Goal: Task Accomplishment & Management: Use online tool/utility

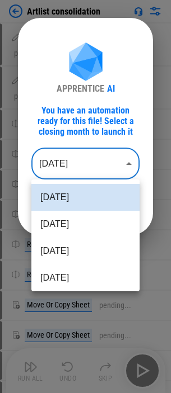
click at [92, 170] on body "Artlist consolidation DownloadNetsuiteReportsAction pending... DownloadNetsuite…" at bounding box center [85, 196] width 171 height 393
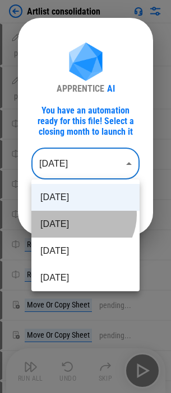
click at [78, 215] on li "Jul 2025" at bounding box center [85, 224] width 108 height 27
type input "********"
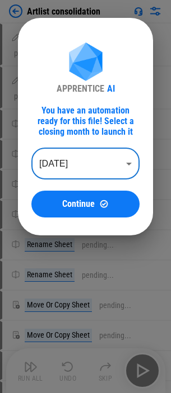
click at [88, 206] on span "Continue" at bounding box center [78, 204] width 32 height 9
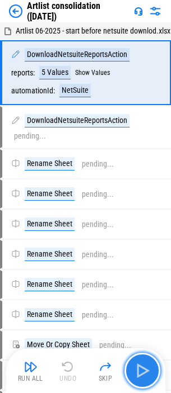
click at [140, 373] on img "button" at bounding box center [142, 371] width 18 height 18
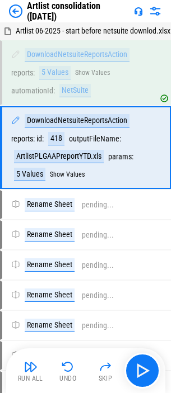
click at [12, 15] on img at bounding box center [15, 10] width 13 height 13
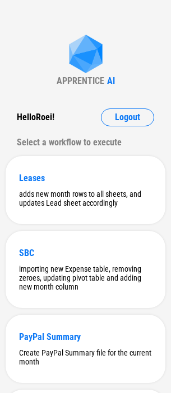
click at [46, 26] on div "APPRENTICE AI Hello Roei ! Logout Select a workflow to execute Leases adds new …" at bounding box center [85, 350] width 171 height 701
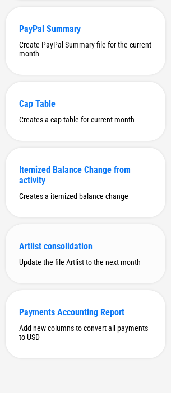
click at [54, 246] on div "Artlist consolidation" at bounding box center [85, 246] width 132 height 11
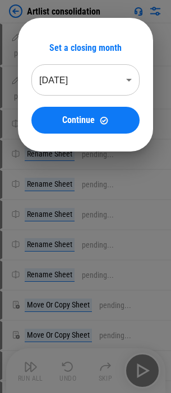
click at [90, 75] on body "Artlist consolidation DownloadNetsuiteReportsAction pending... DownloadNetsuite…" at bounding box center [85, 196] width 171 height 393
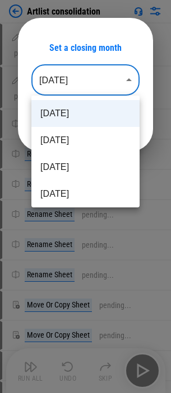
click at [83, 141] on li "Jul 2025" at bounding box center [85, 140] width 108 height 27
type input "********"
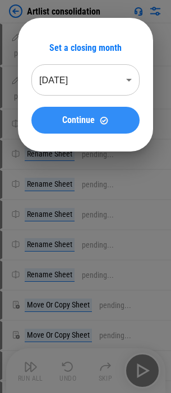
click at [90, 123] on span "Continue" at bounding box center [78, 120] width 32 height 9
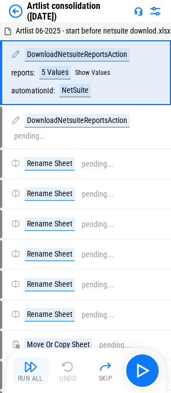
click at [27, 371] on img "button" at bounding box center [30, 366] width 13 height 13
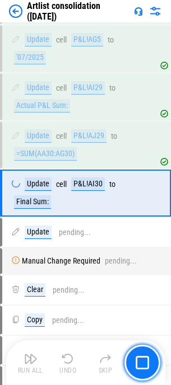
scroll to position [4053, 0]
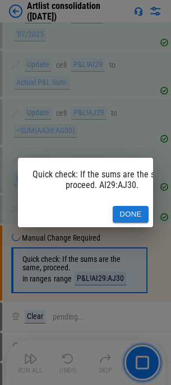
click at [136, 206] on button "Done" at bounding box center [130, 214] width 36 height 17
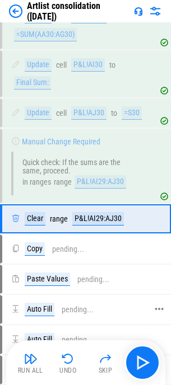
scroll to position [4198, 0]
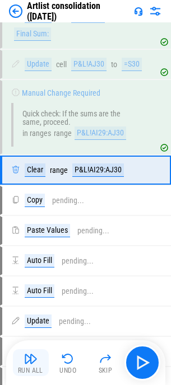
click at [29, 354] on img "button" at bounding box center [30, 358] width 13 height 13
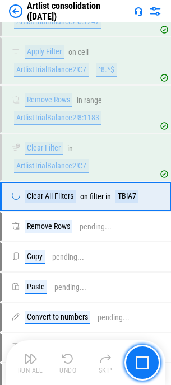
scroll to position [5766, 0]
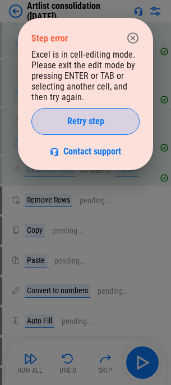
click at [68, 128] on button "Retry step" at bounding box center [85, 121] width 108 height 27
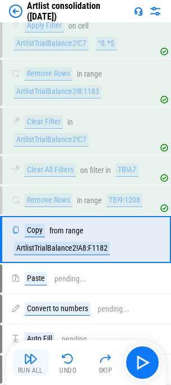
click at [27, 362] on img "button" at bounding box center [30, 358] width 13 height 13
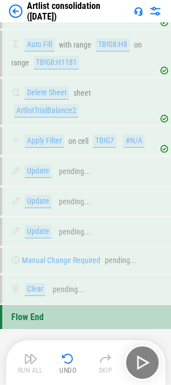
scroll to position [6119, 0]
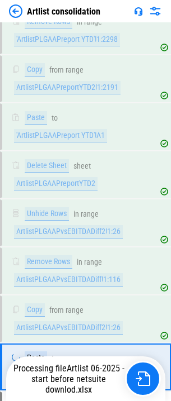
scroll to position [1760, 0]
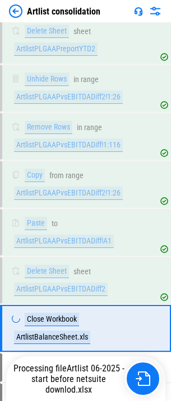
scroll to position [1939, 0]
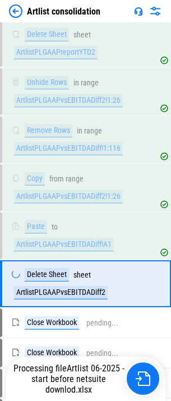
scroll to position [1940, 0]
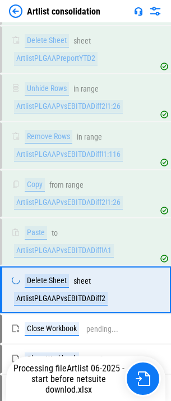
scroll to position [1940, 0]
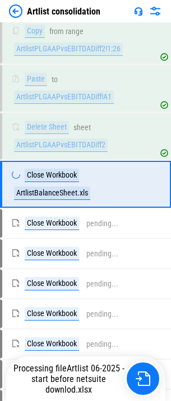
scroll to position [1988, 0]
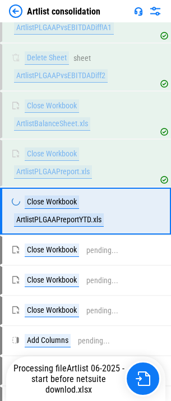
scroll to position [2085, 0]
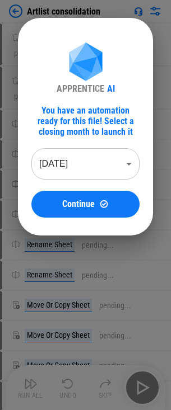
click at [105, 163] on body "Artlist consolidation Download Netsuite Reports pending... Download Netsuite Re…" at bounding box center [85, 205] width 171 height 410
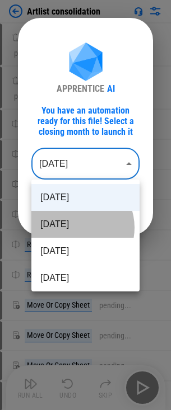
click at [75, 228] on li "Jul 2025" at bounding box center [85, 224] width 108 height 27
type input "********"
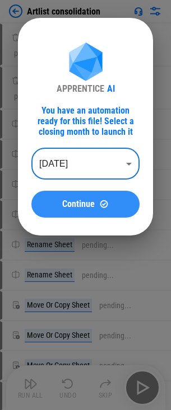
click at [75, 205] on span "Continue" at bounding box center [78, 204] width 32 height 9
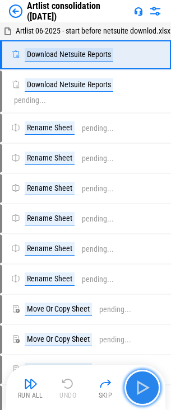
click at [141, 386] on img "button" at bounding box center [142, 387] width 18 height 18
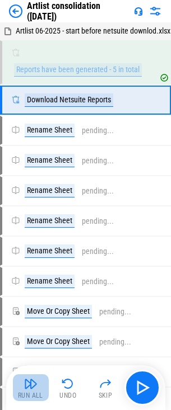
click at [22, 392] on div "Run All" at bounding box center [30, 395] width 25 height 7
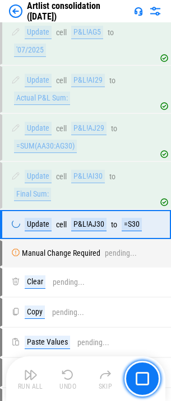
scroll to position [3985, 0]
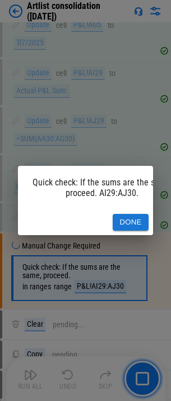
click at [124, 214] on button "Done" at bounding box center [130, 222] width 36 height 17
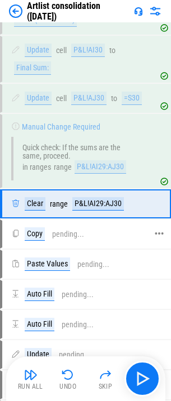
scroll to position [4130, 0]
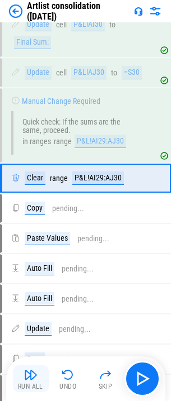
click at [20, 381] on button "Run All" at bounding box center [31, 379] width 36 height 27
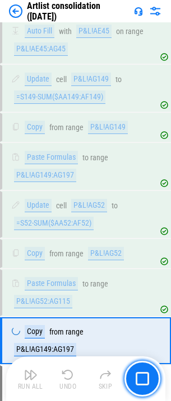
scroll to position [4596, 0]
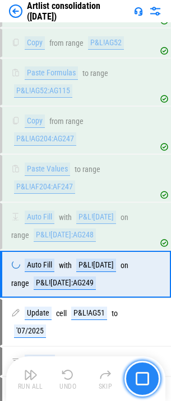
click at [145, 376] on img "button" at bounding box center [141, 378] width 13 height 13
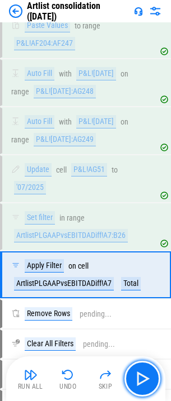
scroll to position [4885, 0]
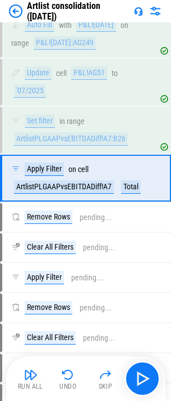
click at [12, 10] on img at bounding box center [15, 10] width 13 height 13
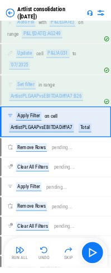
scroll to position [0, 0]
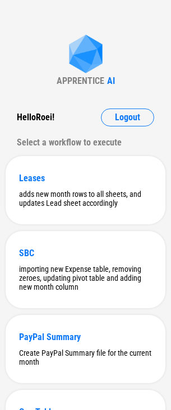
click at [37, 41] on div "APPRENTICE AI Hello Roei ! Logout Select a workflow to execute Leases adds new …" at bounding box center [85, 350] width 171 height 701
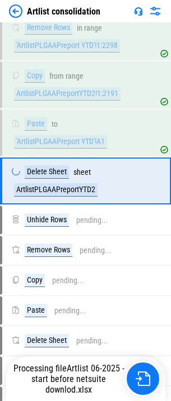
scroll to position [1611, 0]
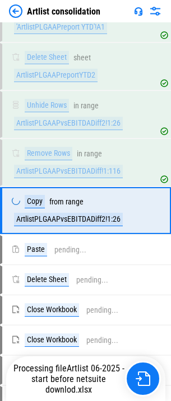
scroll to position [1755, 0]
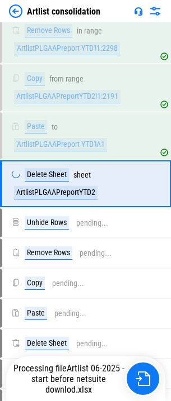
scroll to position [1611, 0]
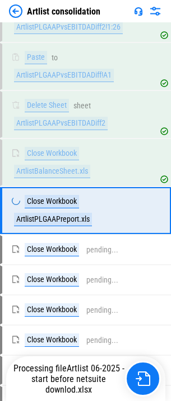
scroll to position [1947, 0]
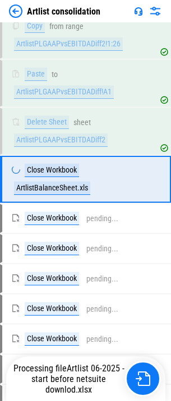
scroll to position [1899, 0]
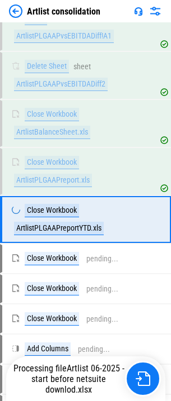
scroll to position [1995, 0]
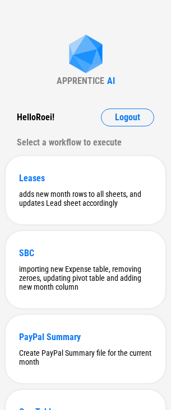
click at [59, 25] on div "APPRENTICE AI Hello Roei ! Logout Select a workflow to execute Leases adds new …" at bounding box center [85, 350] width 171 height 701
